Goal: Transaction & Acquisition: Purchase product/service

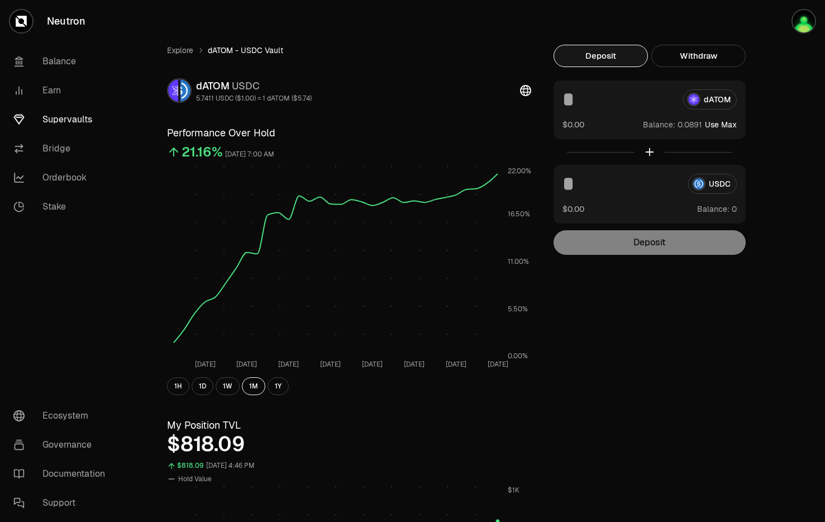
click at [94, 117] on link "Supervaults" at bounding box center [62, 119] width 116 height 29
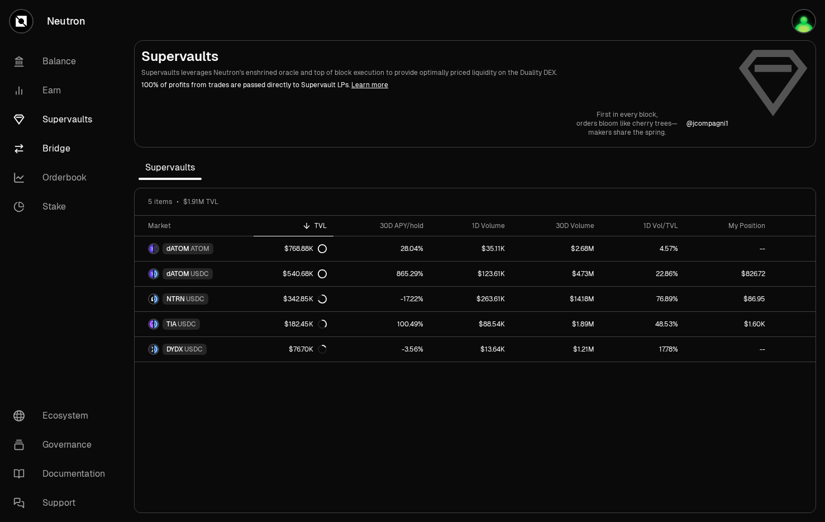
click at [92, 149] on link "Bridge" at bounding box center [62, 148] width 116 height 29
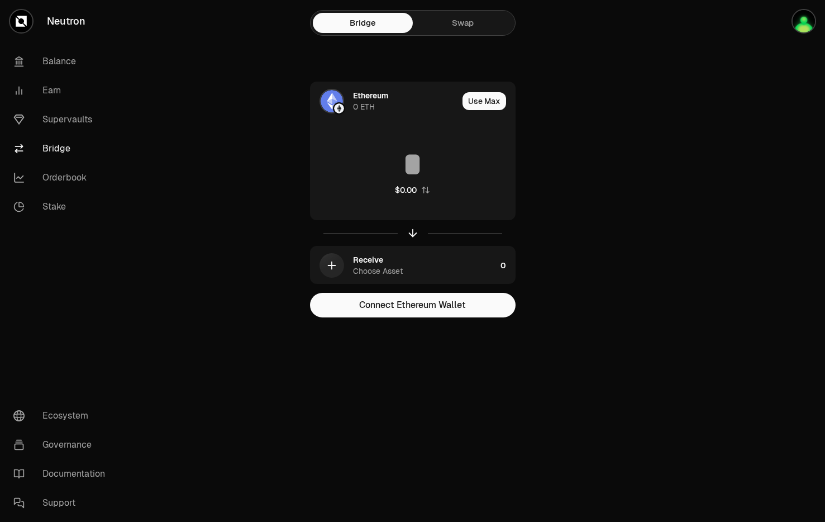
click at [482, 24] on link "Swap" at bounding box center [463, 23] width 100 height 20
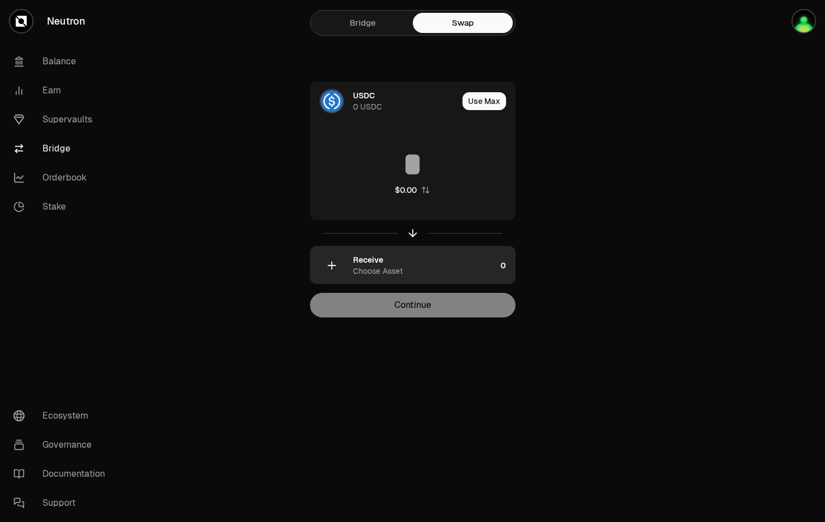
click at [398, 272] on div "Choose Asset" at bounding box center [378, 270] width 50 height 11
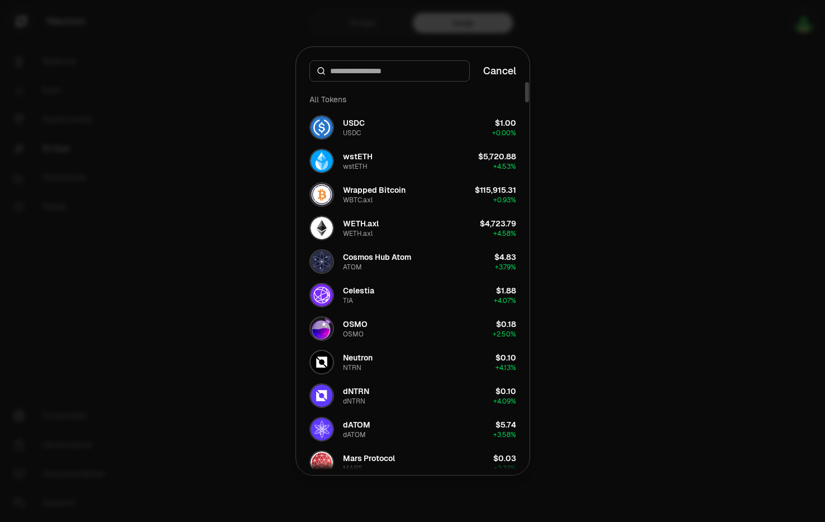
click at [513, 66] on button "Cancel" at bounding box center [499, 71] width 33 height 16
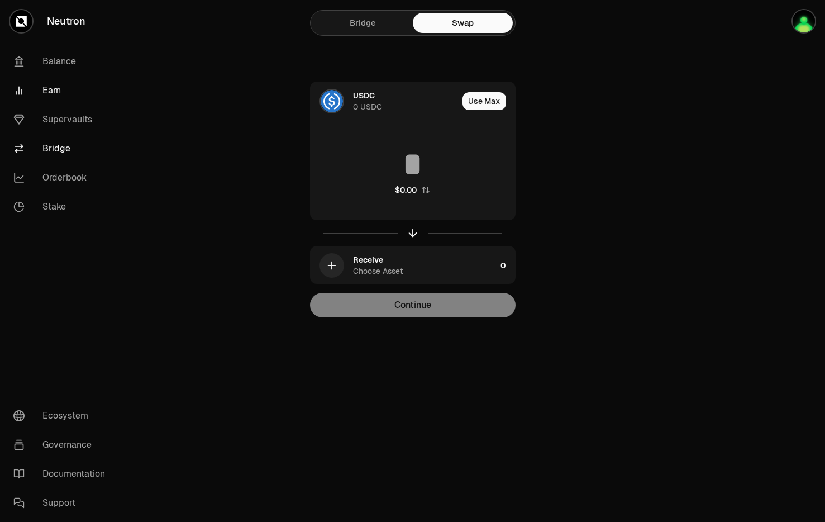
click at [83, 86] on link "Earn" at bounding box center [62, 90] width 116 height 29
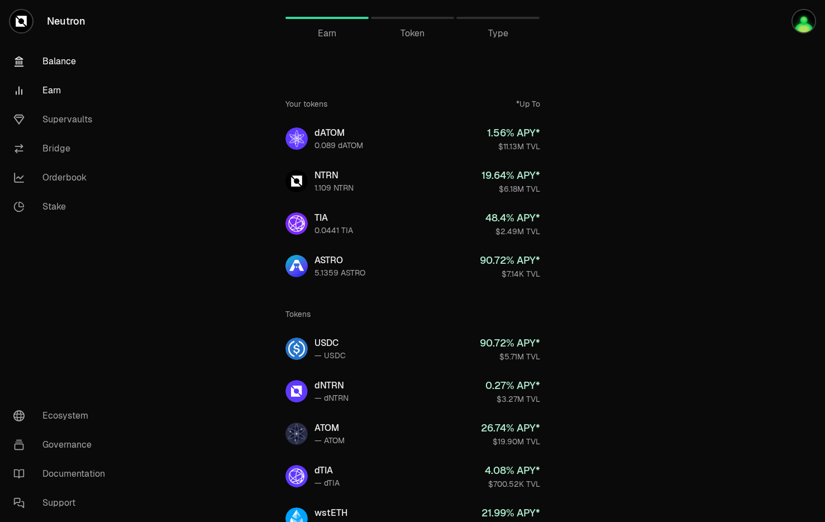
click at [70, 60] on link "Balance" at bounding box center [62, 61] width 116 height 29
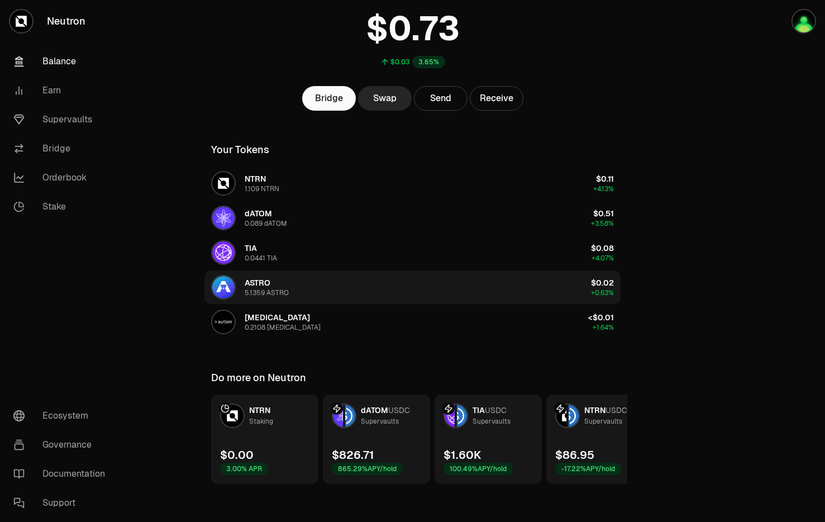
scroll to position [80, 0]
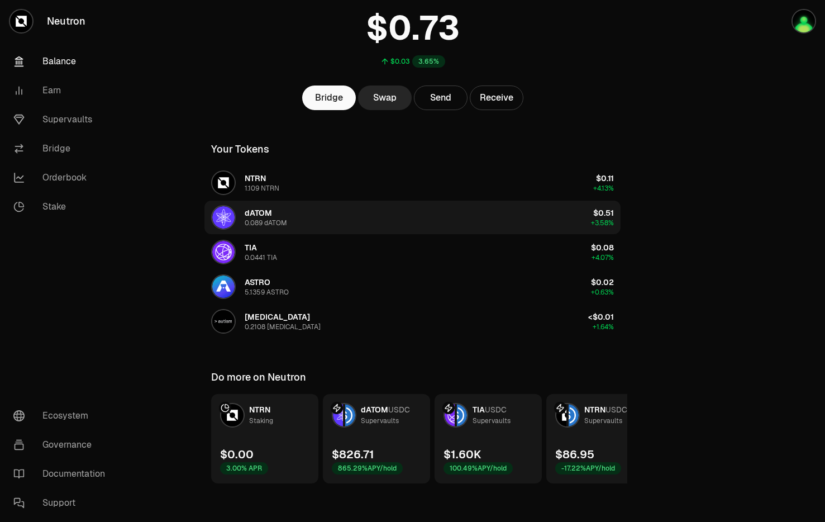
click at [338, 221] on button "dATOM 0.089 dATOM $0.51 +3.58%" at bounding box center [413, 218] width 416 height 34
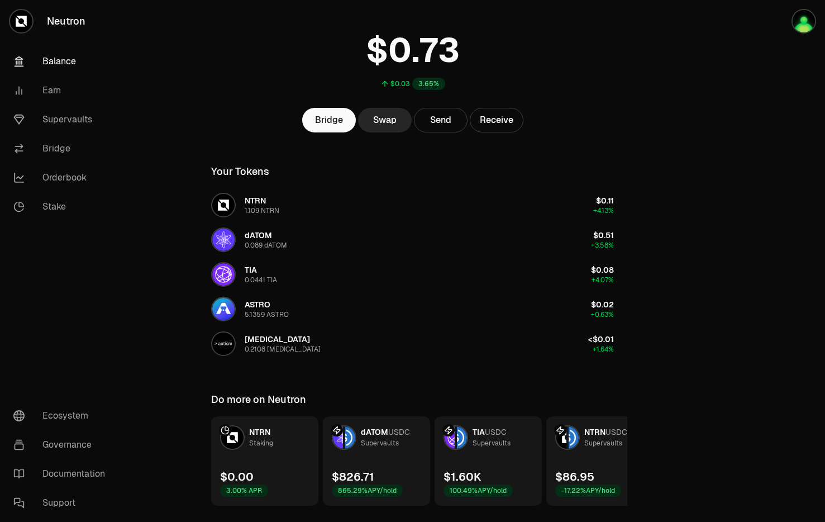
scroll to position [56, 0]
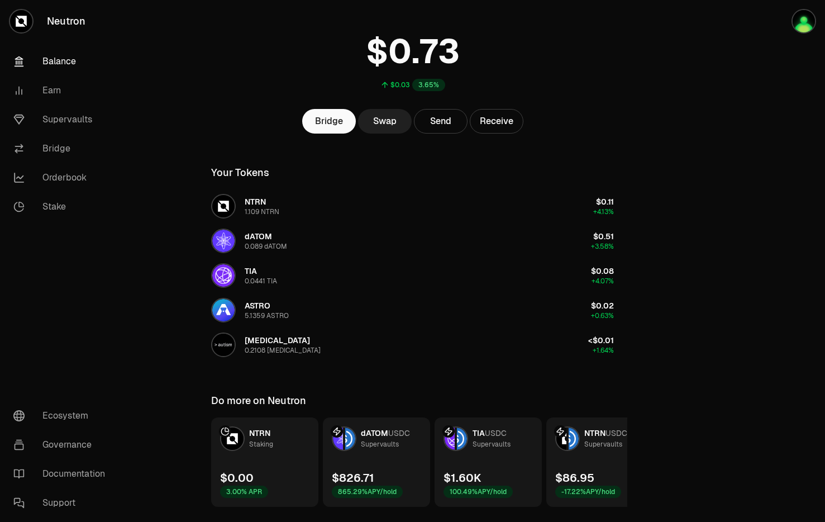
click at [374, 118] on link "Swap" at bounding box center [385, 121] width 54 height 25
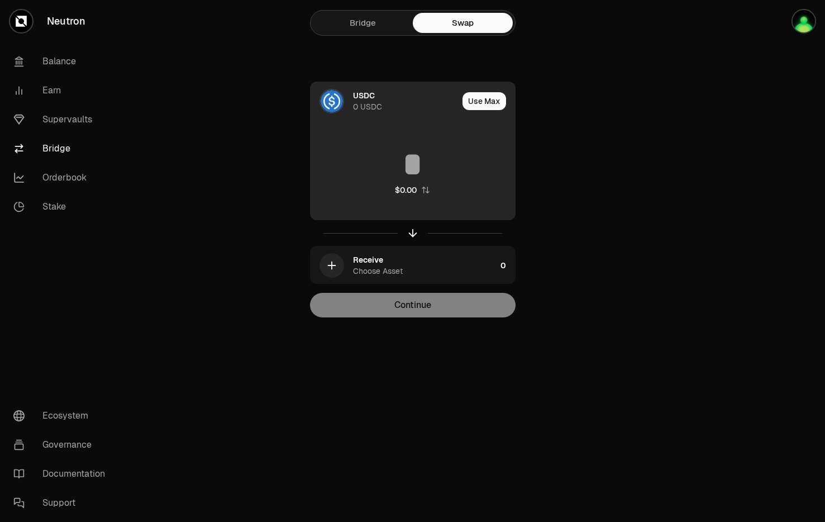
click at [356, 98] on div "USDC" at bounding box center [364, 95] width 22 height 11
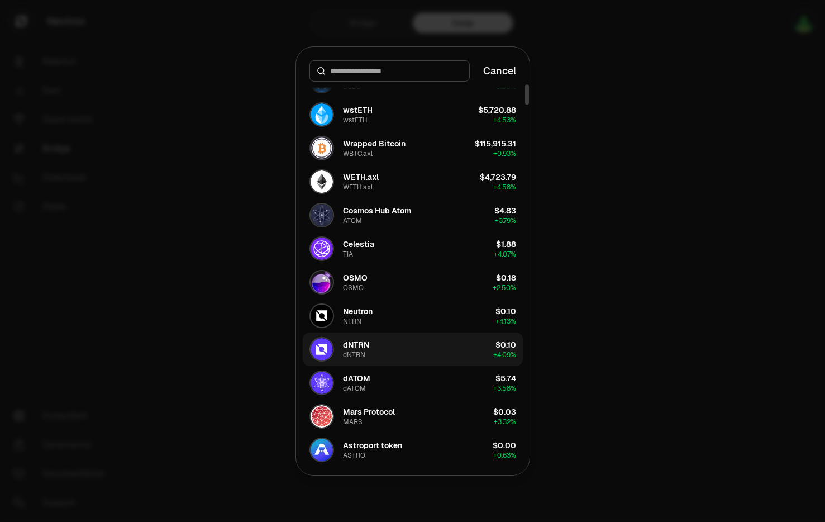
scroll to position [51, 0]
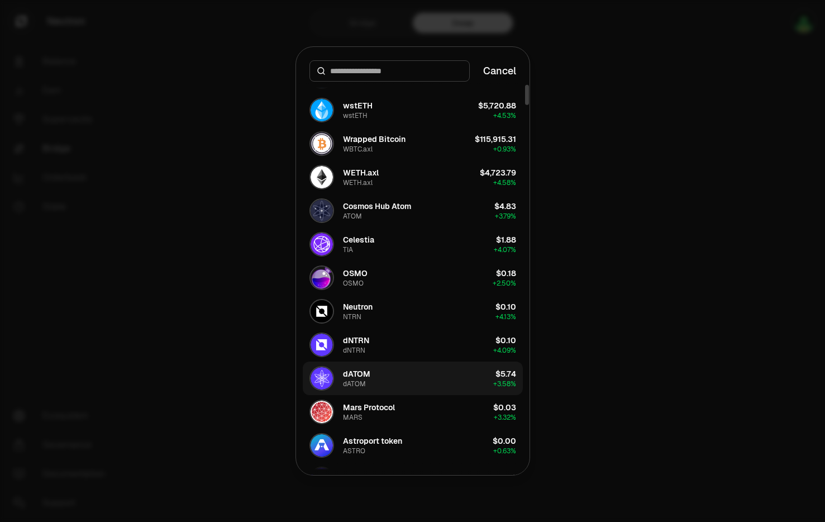
click at [421, 379] on button "dATOM dATOM $5.74 + 3.58%" at bounding box center [413, 379] width 220 height 34
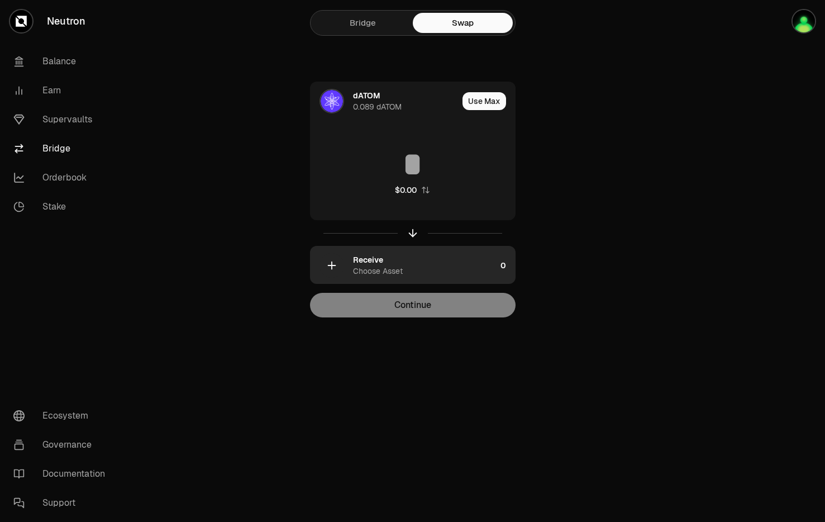
click at [353, 264] on div "Receive" at bounding box center [368, 259] width 30 height 11
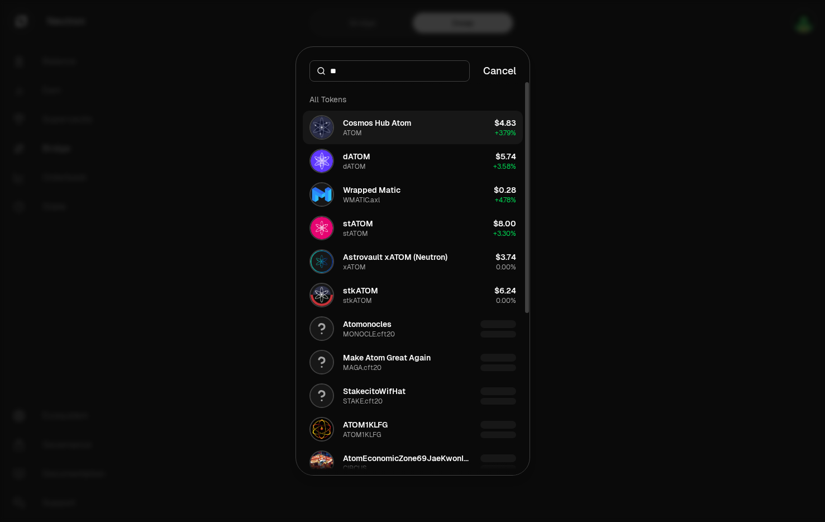
type input "**"
click at [402, 132] on div "Cosmos Hub Atom ATOM" at bounding box center [377, 127] width 68 height 20
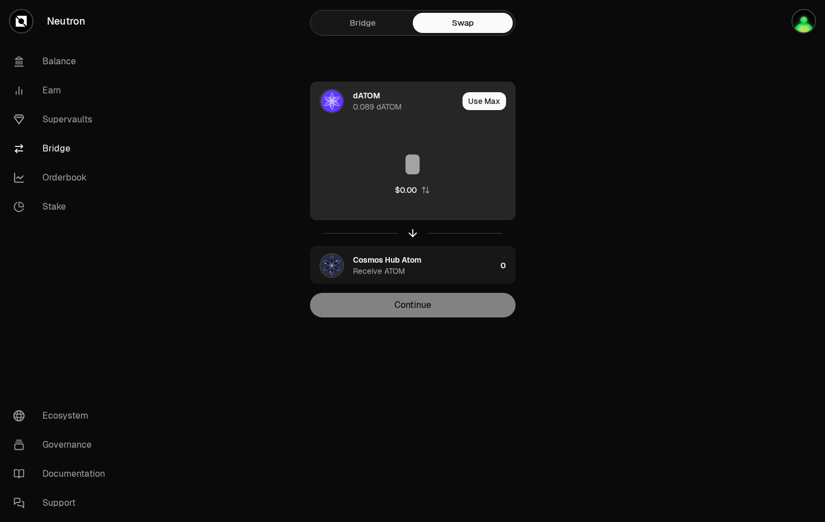
click at [424, 105] on div "dATOM 0.089 dATOM" at bounding box center [405, 101] width 105 height 22
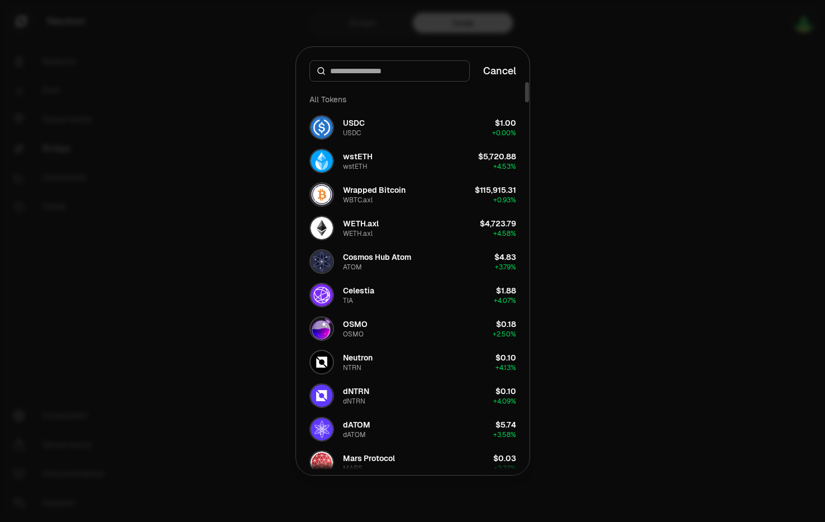
drag, startPoint x: 510, startPoint y: 70, endPoint x: 477, endPoint y: 83, distance: 34.7
click at [510, 70] on button "Cancel" at bounding box center [499, 71] width 33 height 16
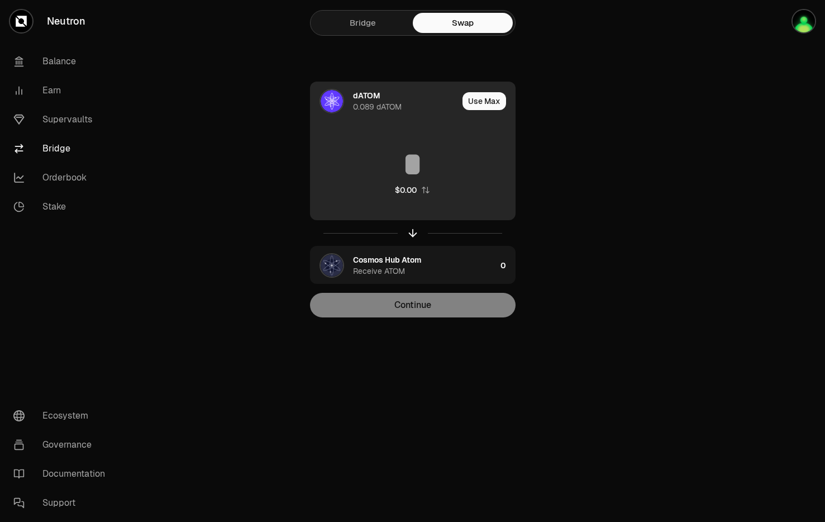
click at [381, 104] on div "0.089 dATOM" at bounding box center [377, 106] width 49 height 11
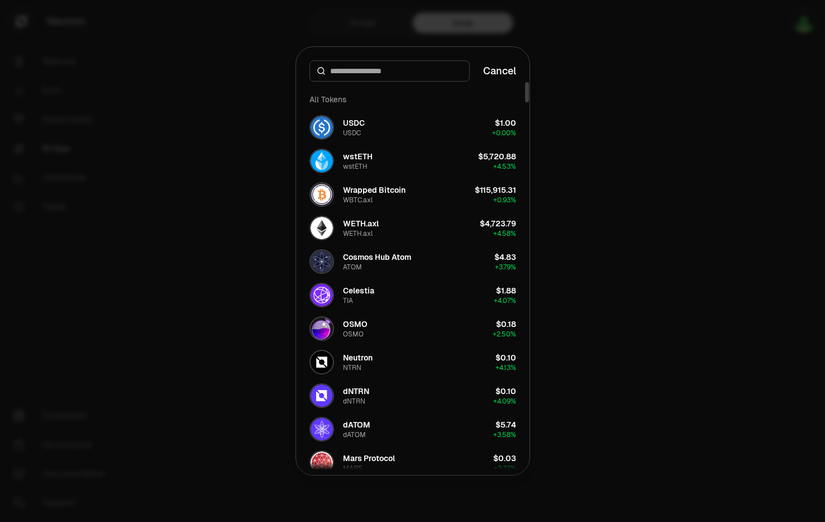
drag, startPoint x: 506, startPoint y: 64, endPoint x: 505, endPoint y: 74, distance: 10.1
click at [506, 64] on button "Cancel" at bounding box center [499, 71] width 33 height 16
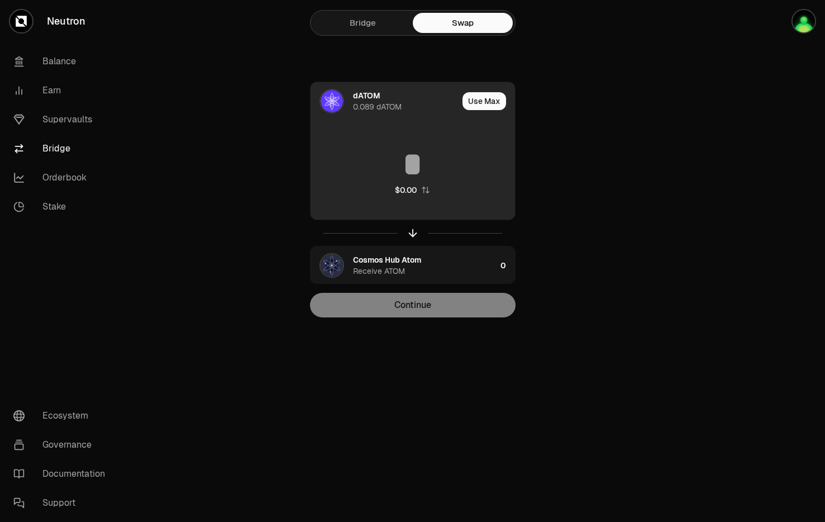
click at [428, 187] on icon "button" at bounding box center [425, 190] width 9 height 9
click at [415, 192] on div "0" at bounding box center [413, 189] width 5 height 11
drag, startPoint x: 432, startPoint y: 164, endPoint x: 384, endPoint y: 165, distance: 48.1
click at [384, 165] on input at bounding box center [413, 165] width 205 height 34
drag, startPoint x: 426, startPoint y: 164, endPoint x: 385, endPoint y: 165, distance: 40.8
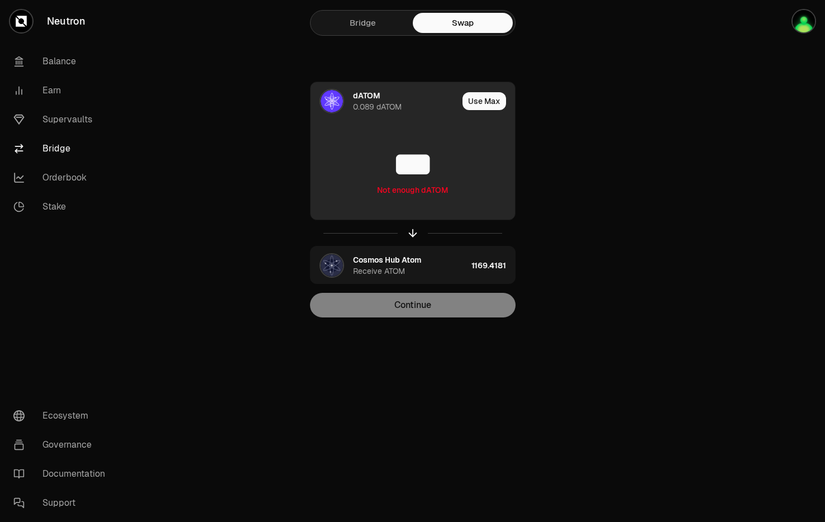
click at [376, 165] on input "***" at bounding box center [413, 165] width 205 height 34
paste input "******"
drag, startPoint x: 497, startPoint y: 168, endPoint x: 412, endPoint y: 170, distance: 85.0
click at [412, 170] on input "*********" at bounding box center [413, 165] width 205 height 34
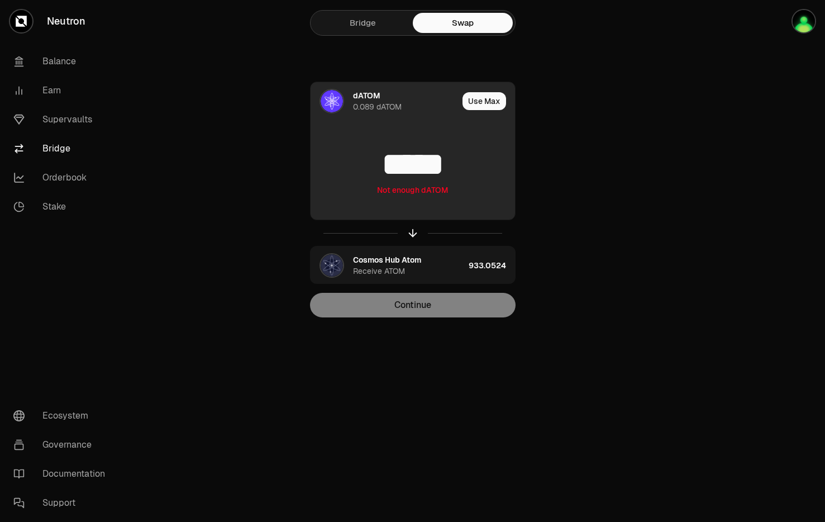
scroll to position [0, 0]
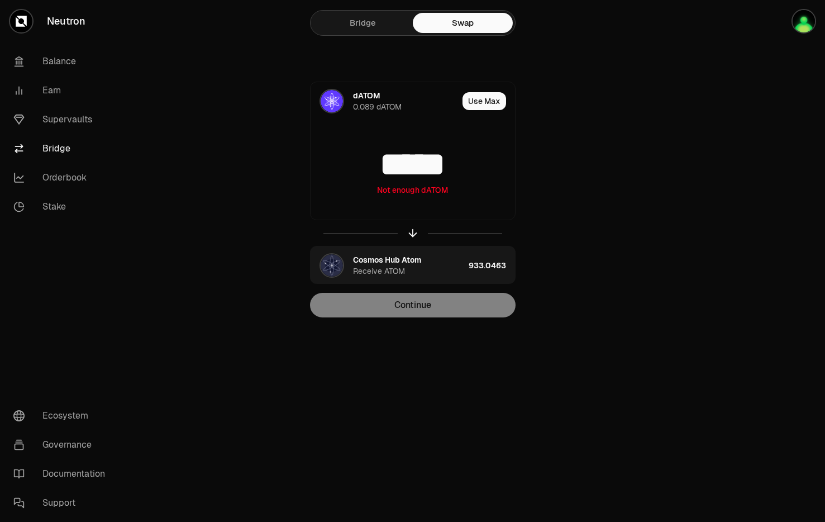
type input "*****"
